Goal: Information Seeking & Learning: Check status

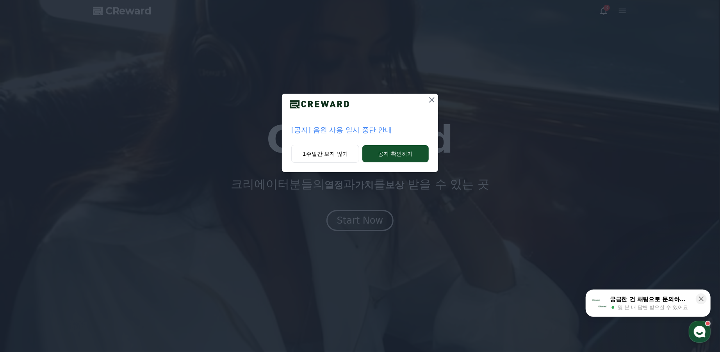
click at [328, 130] on p "[공지] 음원 사용 일시 중단 안내" at bounding box center [360, 130] width 138 height 11
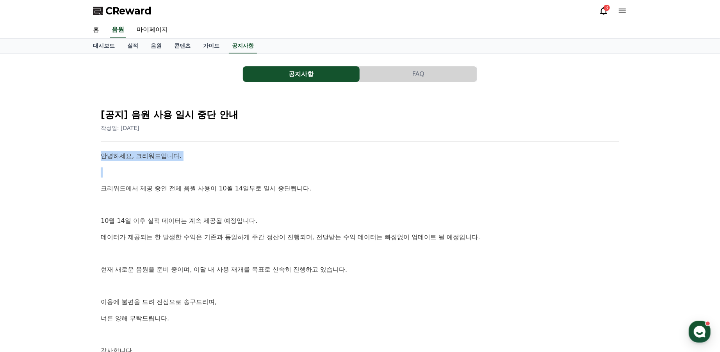
drag, startPoint x: 102, startPoint y: 151, endPoint x: 206, endPoint y: 173, distance: 106.6
click at [206, 173] on div "안녕하세요, 크리워드입니다. 크리워드에서 제공 중인 전체 음원 사용이 10월 14일부로 일시 중단됩니다. 10월 14일 이후 실적 데이터는 계…" at bounding box center [360, 261] width 519 height 221
click at [206, 173] on p at bounding box center [360, 173] width 519 height 10
click at [149, 51] on link "음원" at bounding box center [156, 46] width 23 height 15
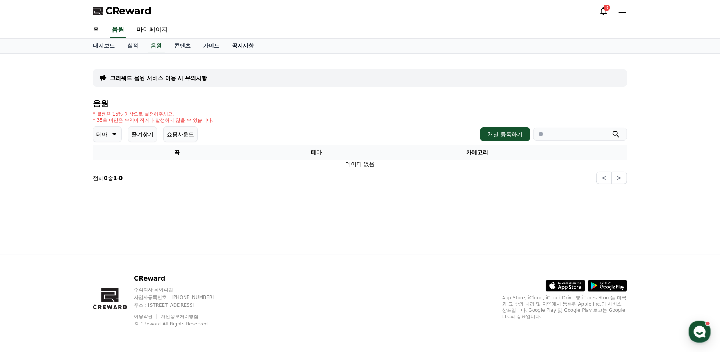
click at [247, 46] on link "공지사항" at bounding box center [243, 46] width 34 height 15
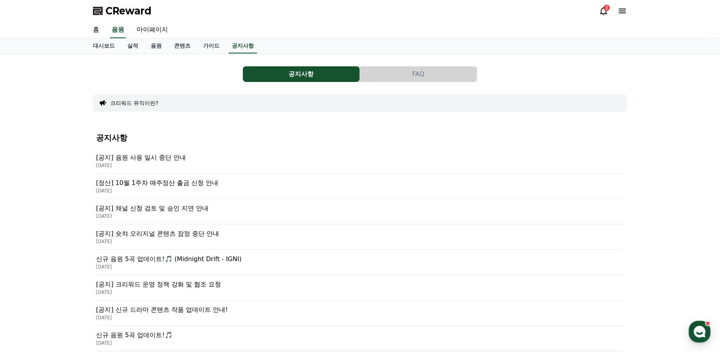
click at [166, 160] on p "[공지] 음원 사용 일시 중단 안내" at bounding box center [360, 157] width 528 height 9
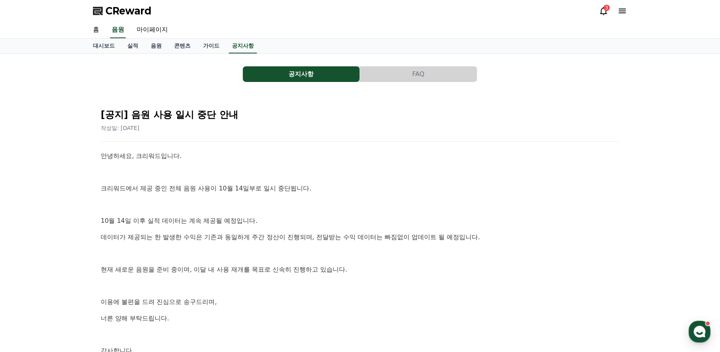
drag, startPoint x: 293, startPoint y: 273, endPoint x: 158, endPoint y: 135, distance: 193.6
click at [155, 31] on link "마이페이지" at bounding box center [152, 30] width 44 height 16
select select "**********"
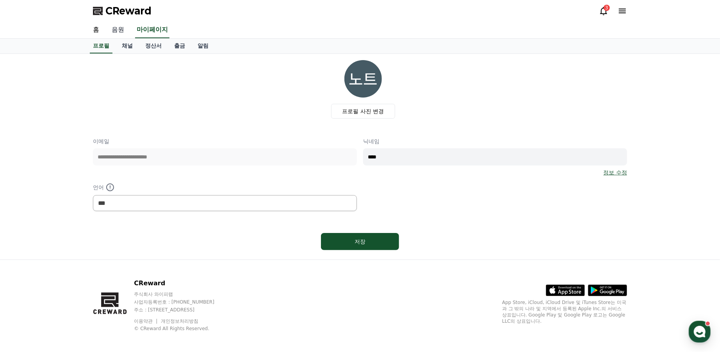
click at [126, 34] on link "음원" at bounding box center [117, 30] width 25 height 16
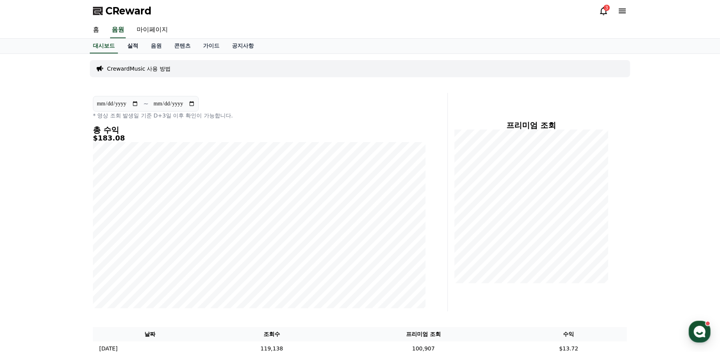
click at [135, 43] on link "실적" at bounding box center [132, 46] width 23 height 15
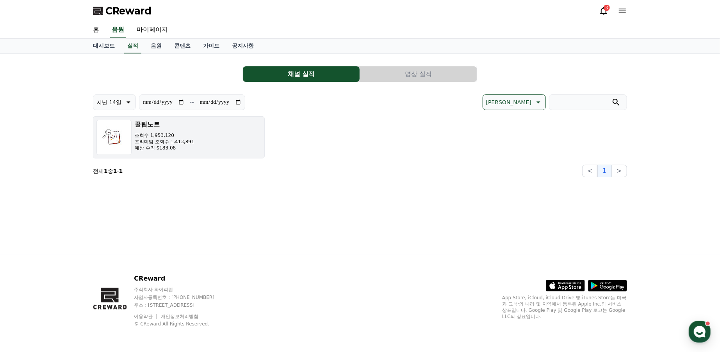
click at [187, 153] on div "꿀팁노트 조회수 1,953,120 프리미엄 조회수 1,413,891 예상 수익 $183.08" at bounding box center [165, 137] width 60 height 35
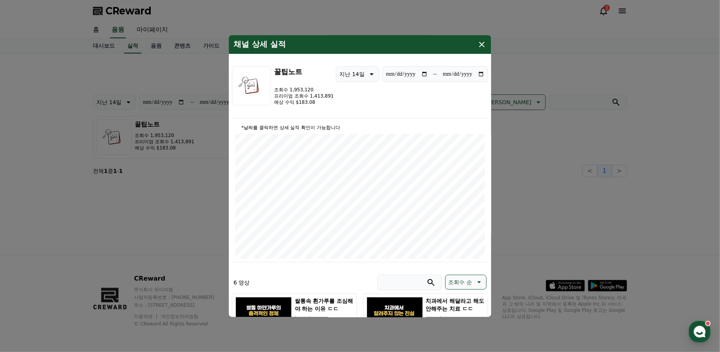
click at [618, 223] on button "close modal" at bounding box center [360, 176] width 720 height 352
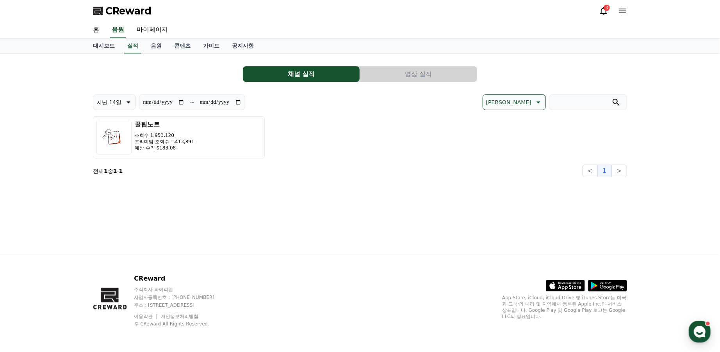
click at [605, 9] on div "3" at bounding box center [607, 8] width 6 height 6
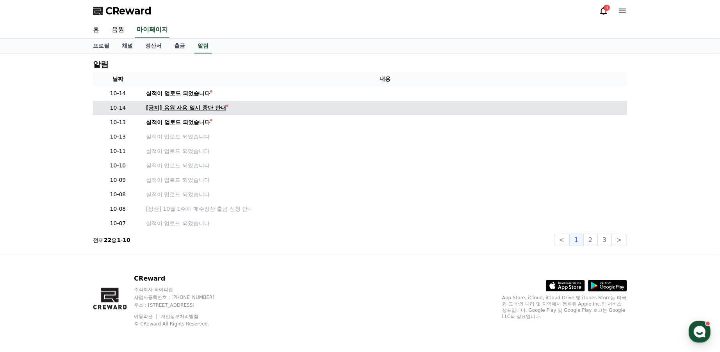
click at [196, 108] on div "[공지] 음원 사용 일시 중단 안내" at bounding box center [186, 108] width 80 height 8
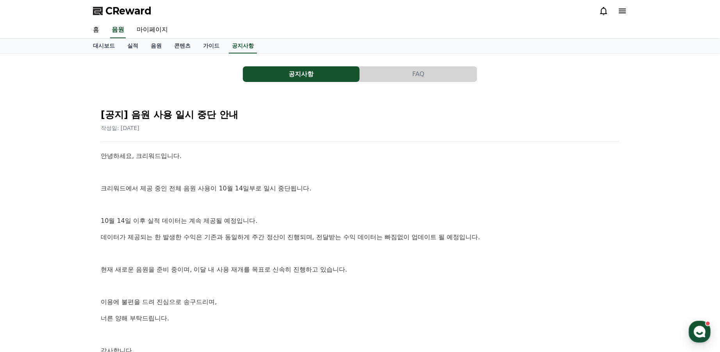
drag, startPoint x: 271, startPoint y: 200, endPoint x: 299, endPoint y: 7, distance: 194.6
drag, startPoint x: 290, startPoint y: 271, endPoint x: 48, endPoint y: -2, distance: 365.0
click at [138, 45] on link "실적" at bounding box center [132, 46] width 23 height 15
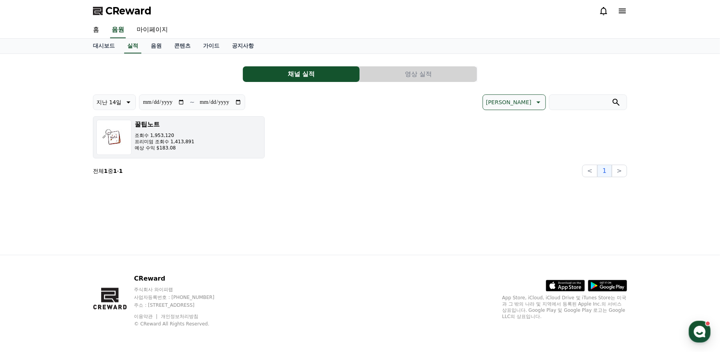
click at [187, 126] on h3 "꿀팁노트" at bounding box center [165, 124] width 60 height 9
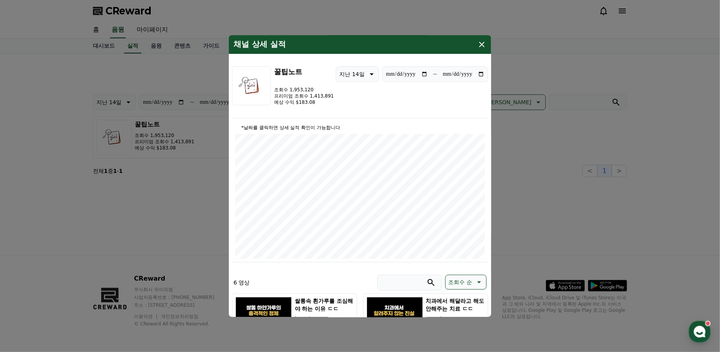
click at [482, 43] on icon "modal" at bounding box center [481, 44] width 9 height 9
